Goal: Find specific page/section: Find specific page/section

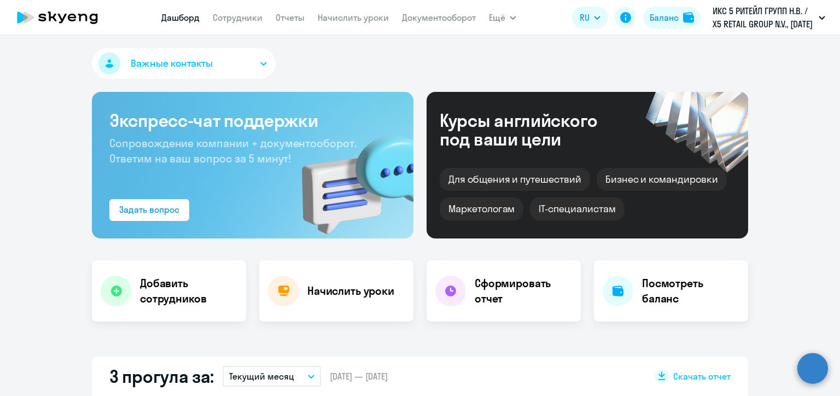
select select "30"
click at [232, 26] on nav "[PERSON_NAME] Отчеты Начислить уроки Документооборот" at bounding box center [318, 18] width 314 height 22
click at [237, 14] on link "Сотрудники" at bounding box center [238, 17] width 50 height 11
select select "30"
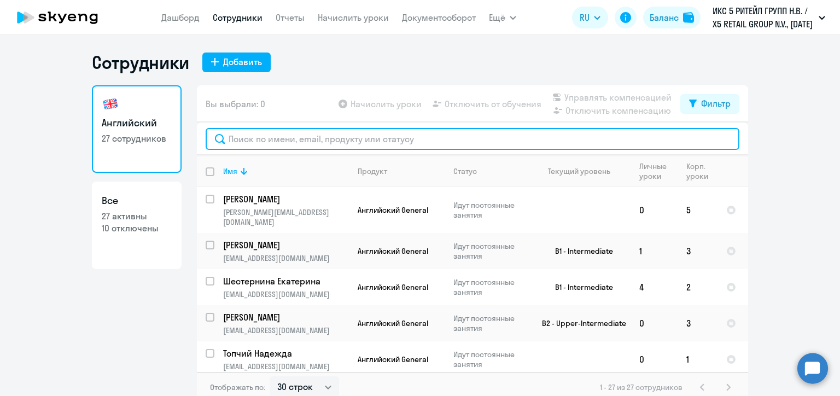
click at [261, 136] on input "text" at bounding box center [473, 139] width 534 height 22
paste input "Цветков"
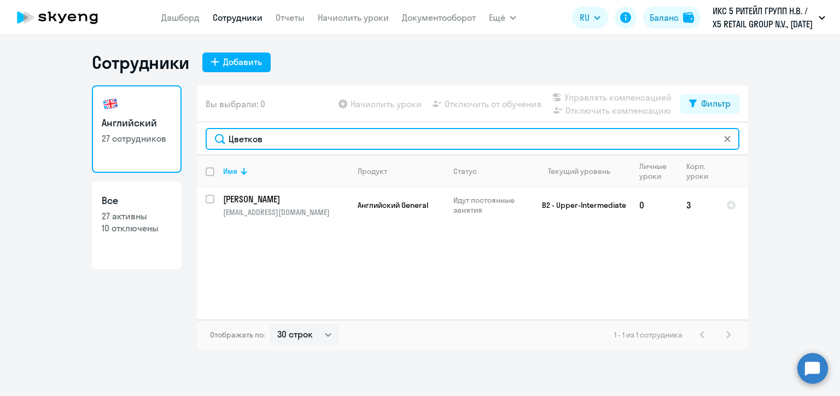
type input "Цветков"
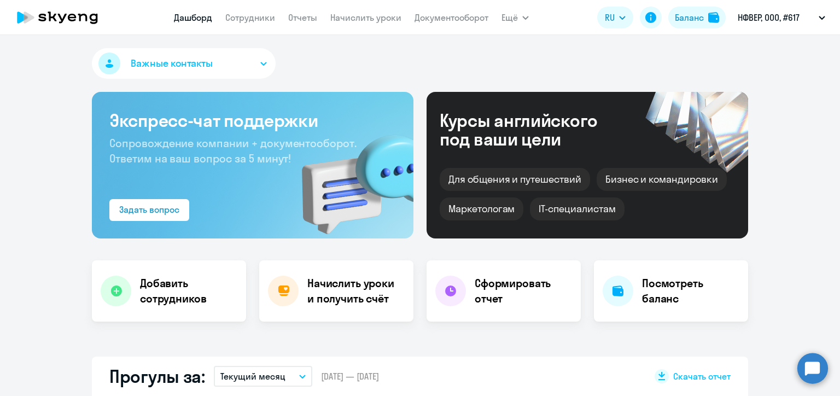
select select "30"
click at [252, 20] on link "Сотрудники" at bounding box center [250, 17] width 50 height 11
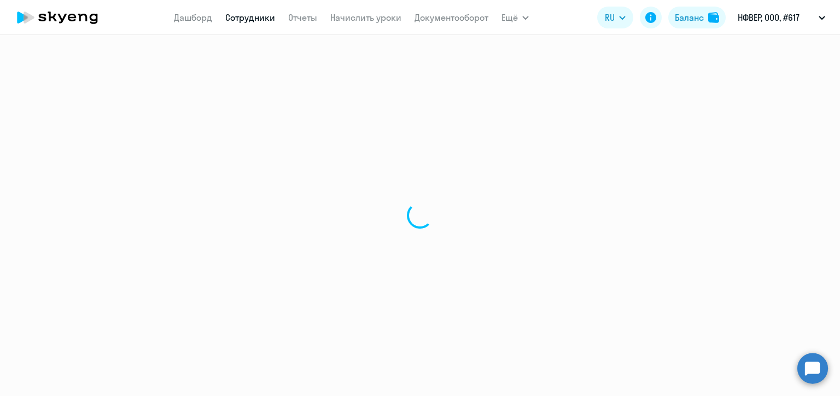
select select "30"
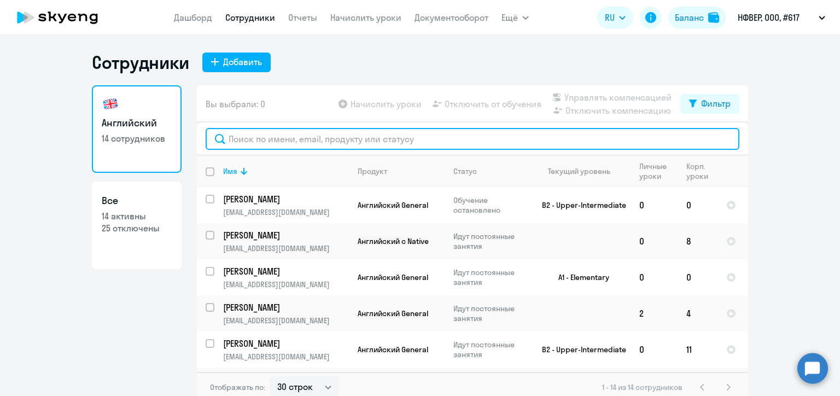
click at [313, 142] on input "text" at bounding box center [473, 139] width 534 height 22
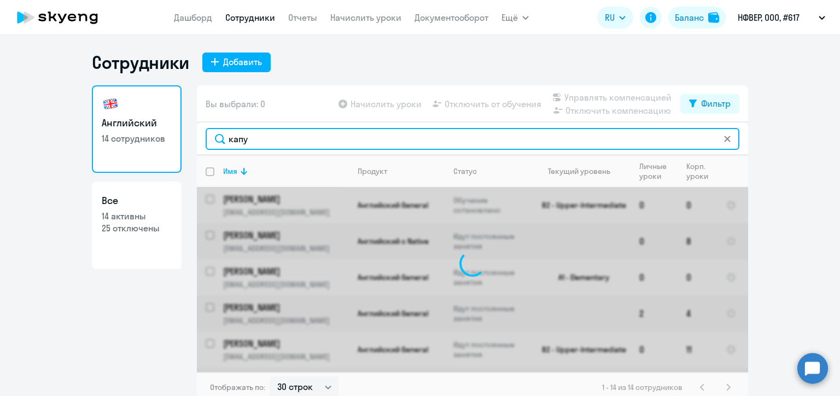
type input "капус"
